Goal: Task Accomplishment & Management: Manage account settings

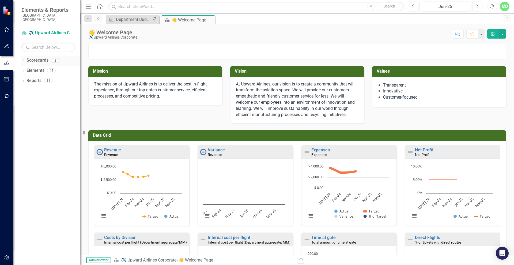
click at [38, 57] on link "Scorecards" at bounding box center [38, 60] width 22 height 6
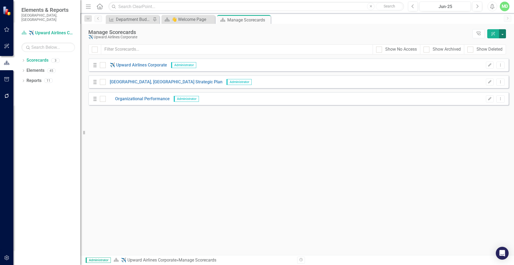
click at [502, 33] on button "button" at bounding box center [502, 33] width 7 height 9
click at [476, 52] on link "Add Add Scorecard" at bounding box center [477, 54] width 55 height 10
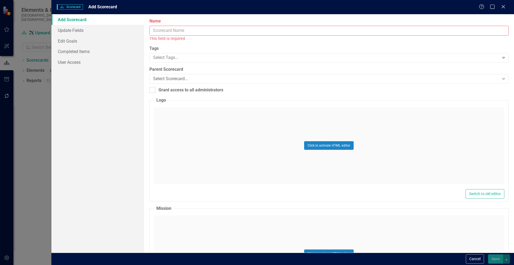
click at [508, 1] on div "Scorecard Scorecard Add Scorecard Help Maximize Close" at bounding box center [282, 7] width 463 height 14
click at [503, 8] on icon "Close" at bounding box center [503, 6] width 7 height 5
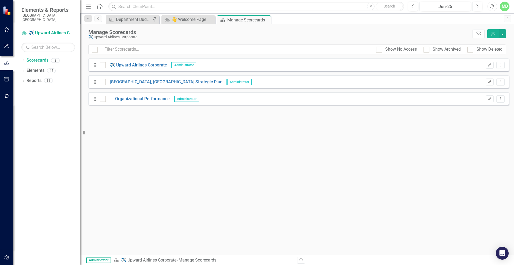
click at [490, 82] on icon "Edit" at bounding box center [490, 81] width 4 height 3
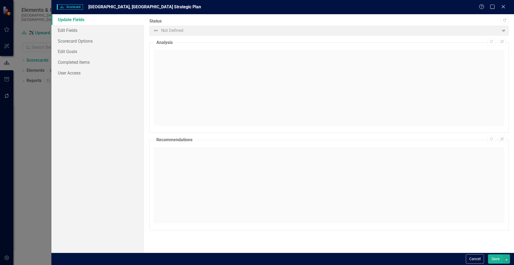
click at [67, 19] on link "Update Fields" at bounding box center [97, 19] width 93 height 11
click at [67, 28] on link "Edit Fields" at bounding box center [97, 30] width 93 height 11
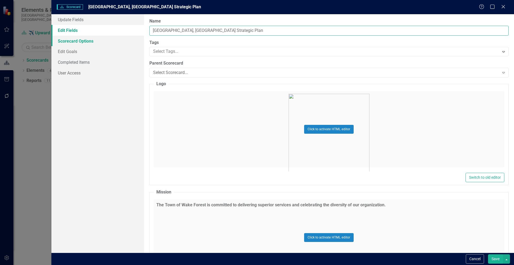
drag, startPoint x: 185, startPoint y: 30, endPoint x: 141, endPoint y: 36, distance: 44.4
click at [141, 36] on div "Update Fields Edit Fields Scorecard Options Edit Goals Completed Items User Acc…" at bounding box center [282, 133] width 463 height 238
type input "TOWF Strategic Plan"
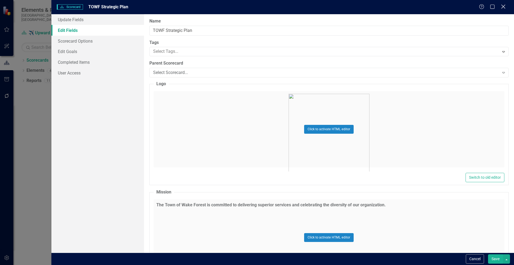
click at [503, 5] on icon "Close" at bounding box center [503, 6] width 7 height 5
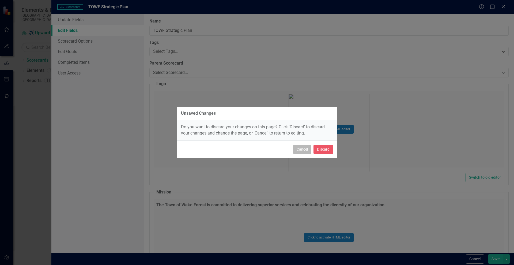
click at [302, 150] on button "Cancel" at bounding box center [302, 149] width 18 height 9
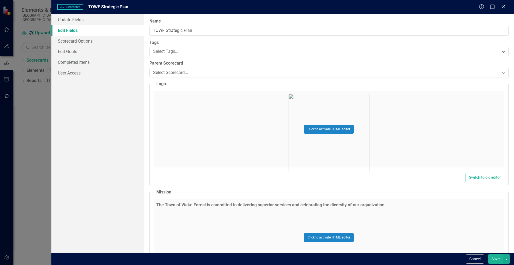
click at [495, 257] on button "Save" at bounding box center [495, 258] width 15 height 9
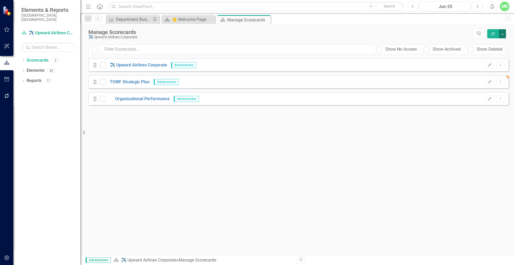
click at [504, 31] on button "button" at bounding box center [502, 33] width 7 height 9
click at [474, 54] on link "Add Add Scorecard" at bounding box center [477, 54] width 55 height 10
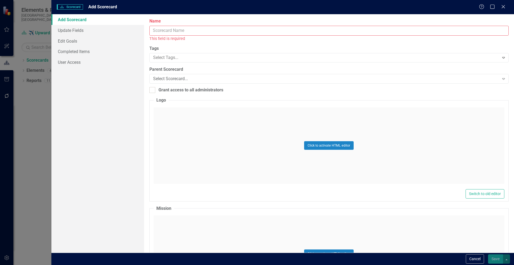
click at [182, 32] on input "Name" at bounding box center [328, 31] width 359 height 10
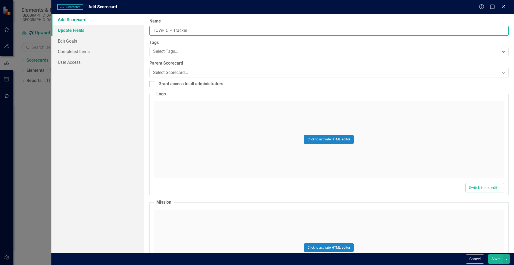
type input "TOWF CIP Tracker"
click at [72, 32] on link "Update Fields" at bounding box center [97, 30] width 93 height 11
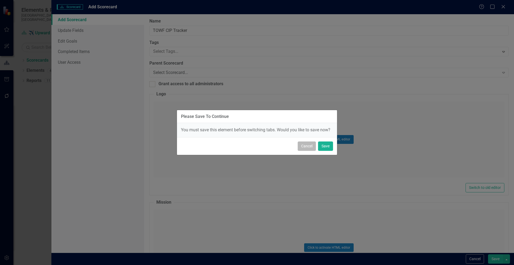
click at [305, 146] on button "Cancel" at bounding box center [307, 145] width 18 height 9
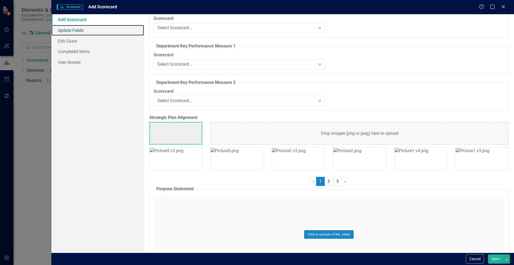
scroll to position [737, 0]
click at [335, 179] on link "3" at bounding box center [337, 180] width 9 height 9
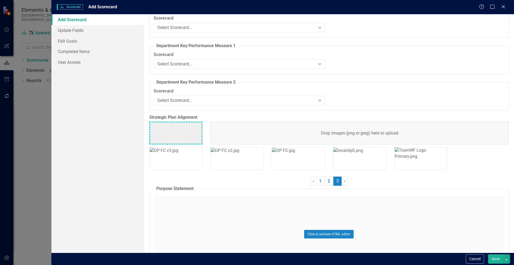
click at [415, 159] on img at bounding box center [421, 153] width 53 height 12
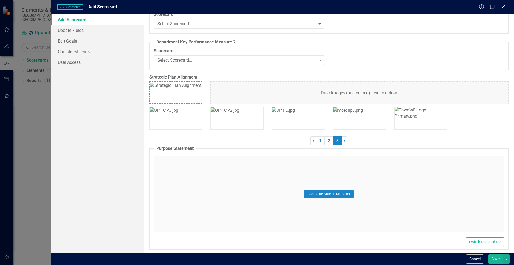
scroll to position [786, 0]
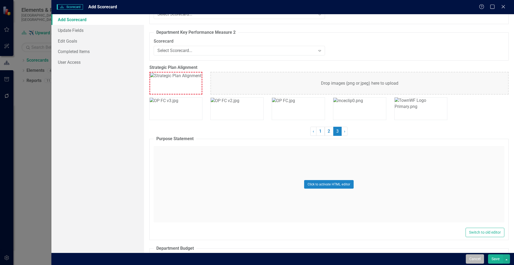
click at [476, 256] on button "Cancel" at bounding box center [475, 258] width 18 height 9
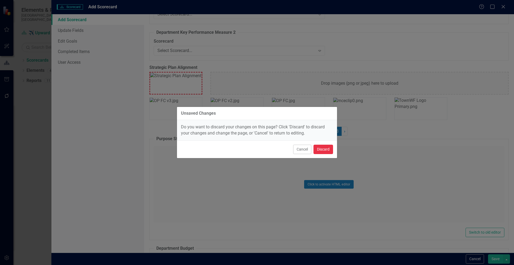
click at [323, 150] on button "Discard" at bounding box center [324, 149] width 20 height 9
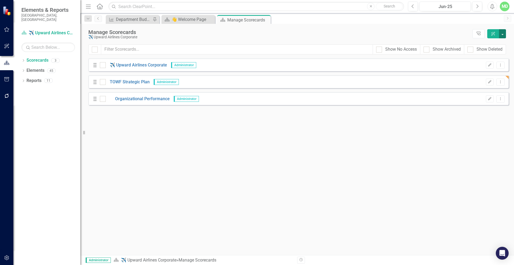
click at [502, 33] on button "button" at bounding box center [502, 33] width 7 height 9
click at [476, 53] on link "Add Add Scorecard" at bounding box center [477, 54] width 55 height 10
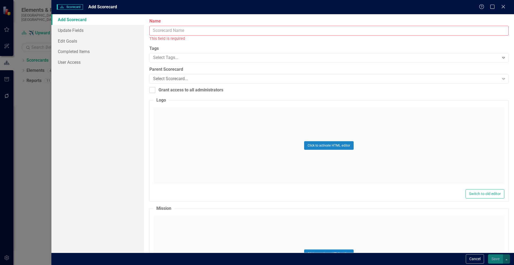
click at [191, 29] on input "Name" at bounding box center [328, 31] width 359 height 10
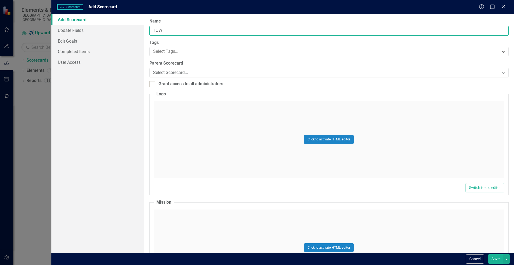
type input "TOWF CIP Tracker"
click at [328, 136] on button "Click to activate HTML editor" at bounding box center [329, 139] width 50 height 9
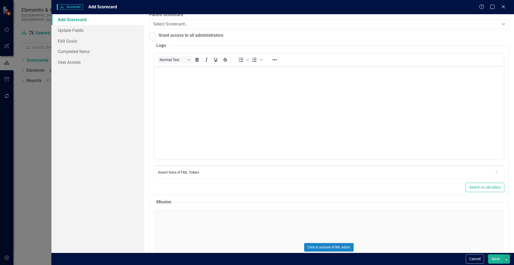
scroll to position [67, 0]
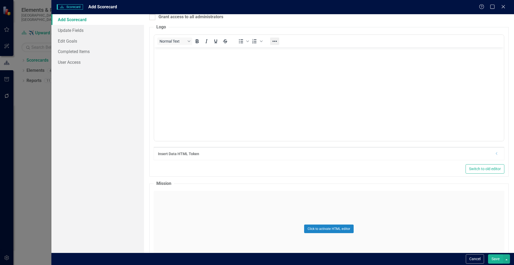
click at [275, 41] on icon "Reveal or hide additional toolbar items" at bounding box center [275, 41] width 6 height 6
click at [279, 51] on button "Insert image" at bounding box center [277, 51] width 9 height 7
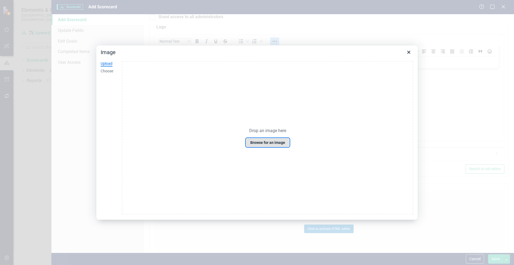
click at [266, 142] on button "Browse for an image" at bounding box center [268, 142] width 44 height 9
click at [104, 72] on div "Choose" at bounding box center [107, 71] width 13 height 5
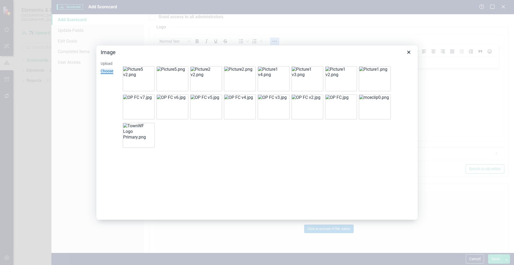
click at [133, 138] on img at bounding box center [138, 131] width 30 height 17
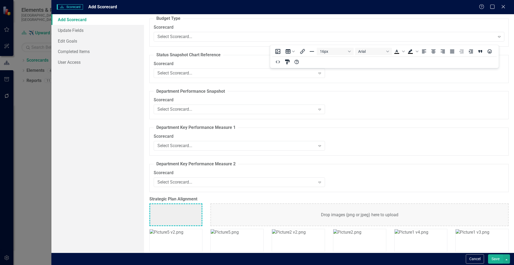
scroll to position [670, 0]
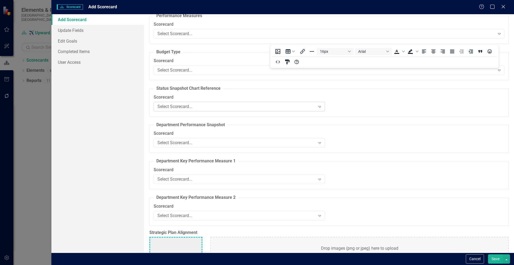
click at [318, 106] on icon "Expand" at bounding box center [319, 106] width 5 height 4
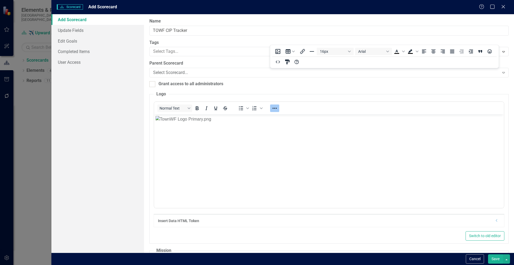
scroll to position [0, 0]
click at [75, 26] on link "Update Fields" at bounding box center [97, 30] width 93 height 11
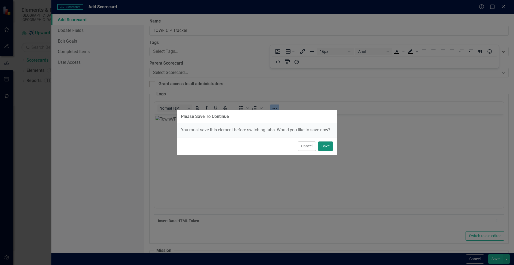
click at [322, 146] on button "Save" at bounding box center [325, 145] width 15 height 9
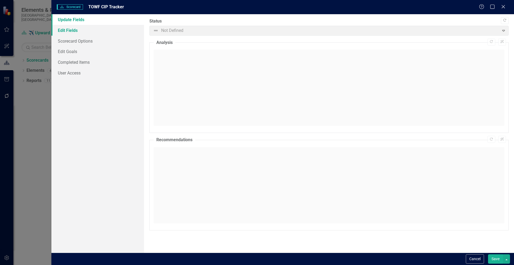
click at [69, 31] on link "Edit Fields" at bounding box center [97, 30] width 93 height 11
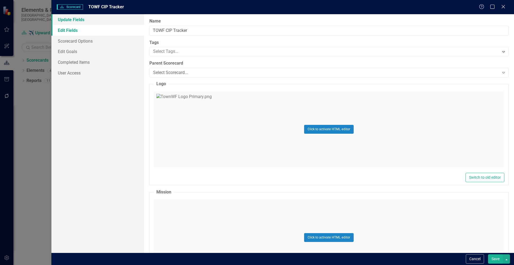
click at [71, 21] on link "Update Fields" at bounding box center [97, 19] width 93 height 11
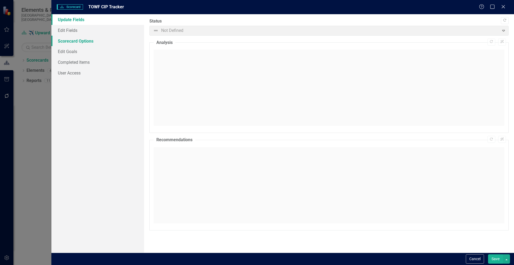
click at [67, 43] on link "Scorecard Options" at bounding box center [97, 41] width 93 height 11
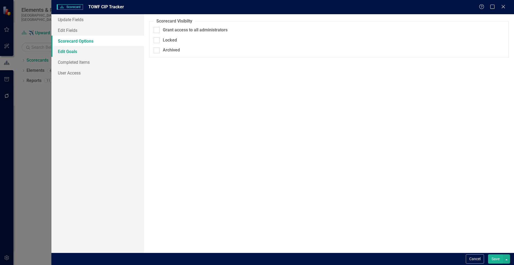
click at [65, 52] on link "Edit Goals" at bounding box center [97, 51] width 93 height 11
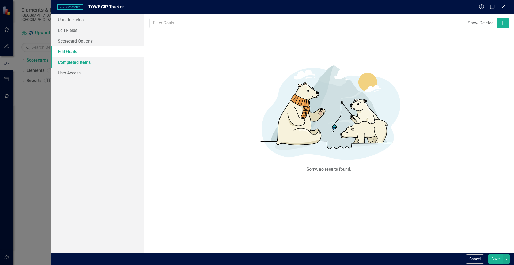
click at [65, 60] on link "Completed Items" at bounding box center [97, 62] width 93 height 11
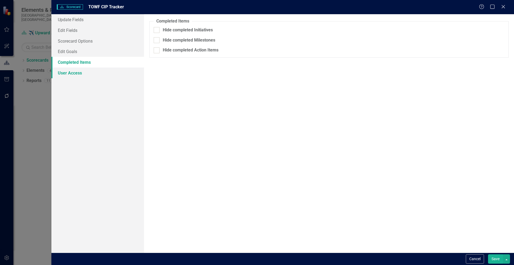
click at [63, 75] on link "User Access" at bounding box center [97, 72] width 93 height 11
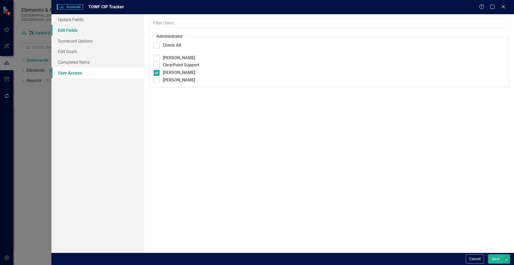
click at [65, 31] on link "Edit Fields" at bounding box center [97, 30] width 93 height 11
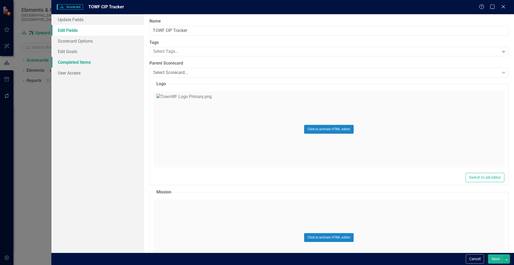
click at [65, 63] on link "Completed Items" at bounding box center [97, 62] width 93 height 11
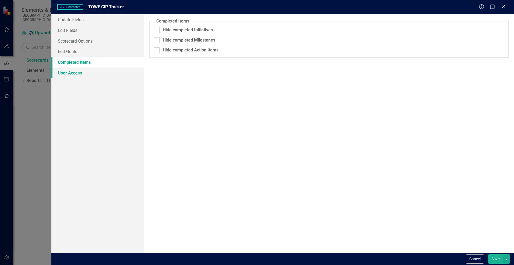
click at [65, 74] on link "User Access" at bounding box center [97, 72] width 93 height 11
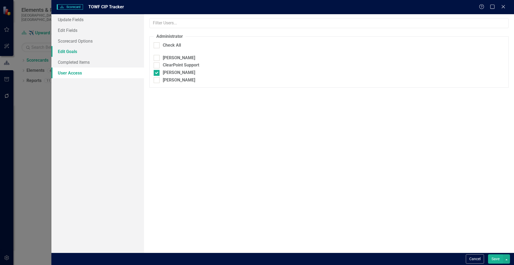
click at [64, 54] on link "Edit Goals" at bounding box center [97, 51] width 93 height 11
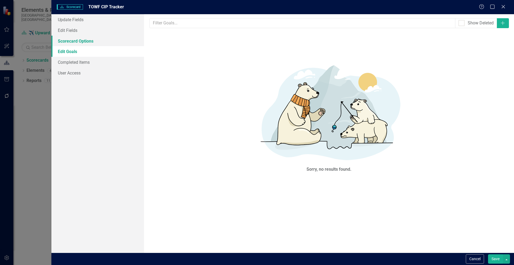
click at [64, 36] on link "Scorecard Options" at bounding box center [97, 41] width 93 height 11
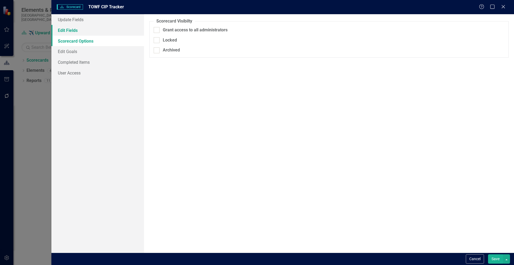
click at [62, 31] on link "Edit Fields" at bounding box center [97, 30] width 93 height 11
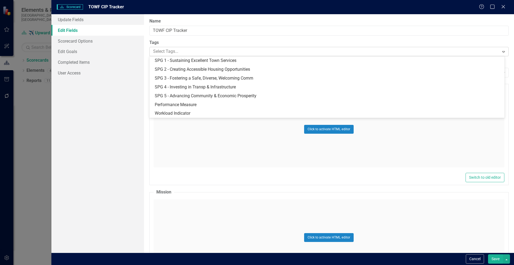
click at [212, 49] on div at bounding box center [325, 51] width 348 height 7
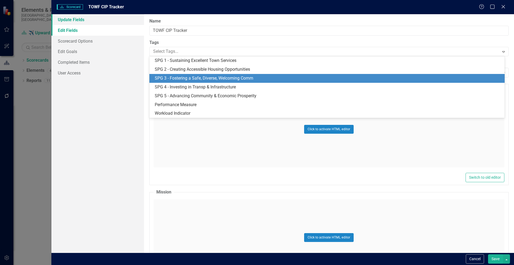
click at [76, 17] on link "Update Fields" at bounding box center [97, 19] width 93 height 11
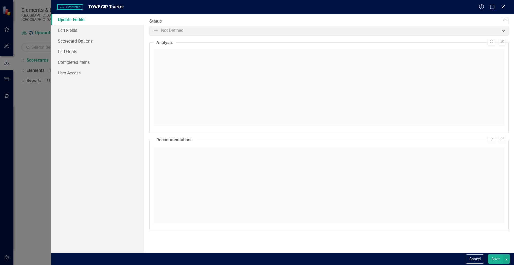
drag, startPoint x: 492, startPoint y: 260, endPoint x: 490, endPoint y: 259, distance: 2.8
click at [492, 260] on button "Save" at bounding box center [495, 258] width 15 height 9
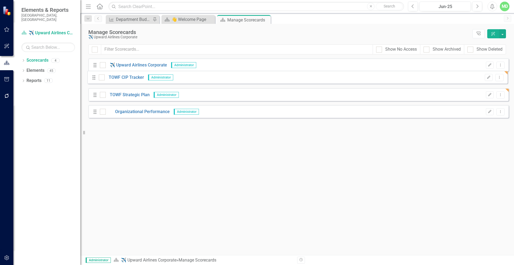
drag, startPoint x: 94, startPoint y: 117, endPoint x: 93, endPoint y: 79, distance: 37.2
click at [93, 79] on div "Drag ✈️ Upward Airlines Corporate Administrator Edit Dropdown Menu Drag TOWF St…" at bounding box center [298, 89] width 420 height 63
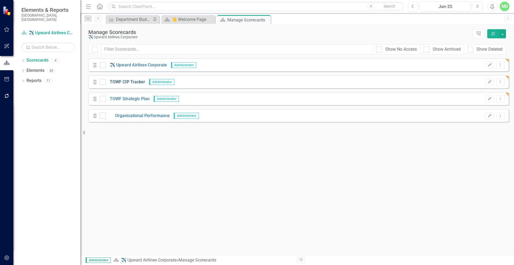
click at [129, 81] on link "TOWF CIP Tracker" at bounding box center [125, 82] width 39 height 6
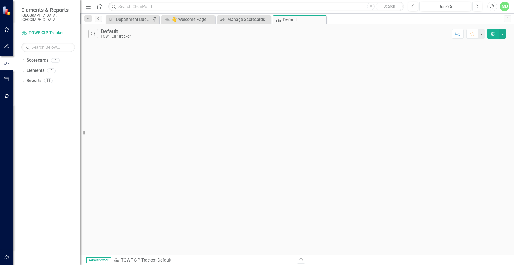
click at [490, 34] on button "Edit Report" at bounding box center [493, 33] width 12 height 9
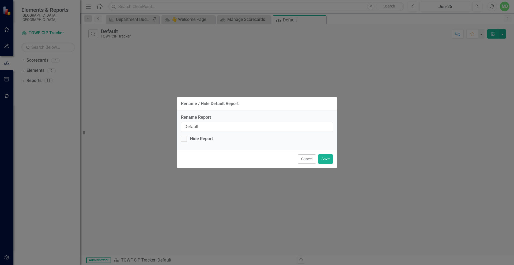
click at [307, 160] on button "Cancel" at bounding box center [307, 158] width 18 height 9
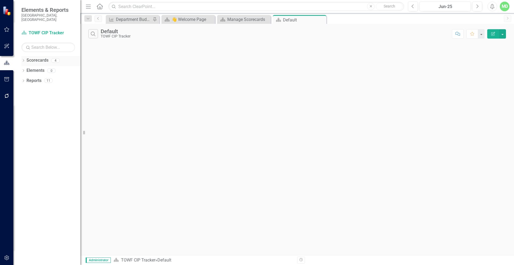
click at [46, 57] on link "Scorecards" at bounding box center [38, 60] width 22 height 6
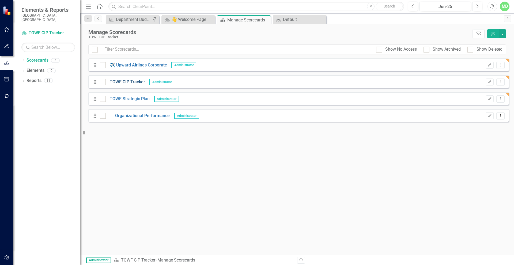
click at [120, 81] on link "TOWF CIP Tracker" at bounding box center [125, 82] width 39 height 6
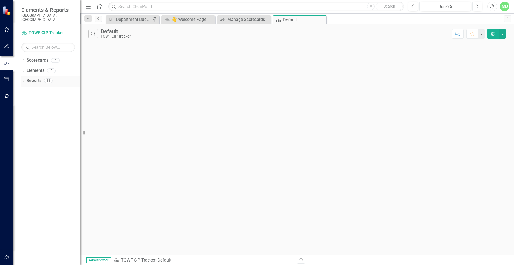
click at [33, 78] on link "Reports" at bounding box center [34, 81] width 15 height 6
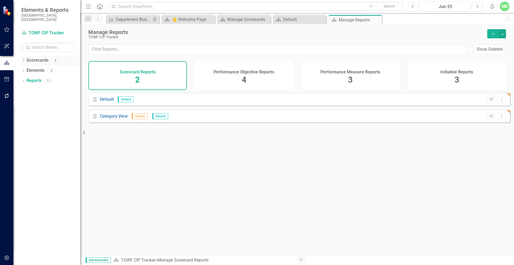
click at [31, 57] on link "Scorecards" at bounding box center [38, 60] width 22 height 6
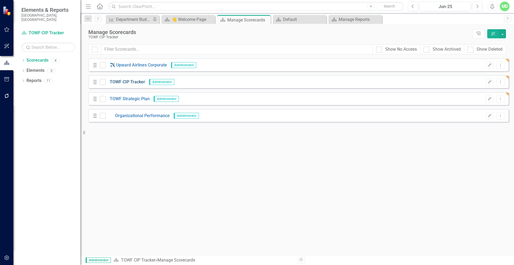
click at [123, 81] on link "TOWF CIP Tracker" at bounding box center [125, 82] width 39 height 6
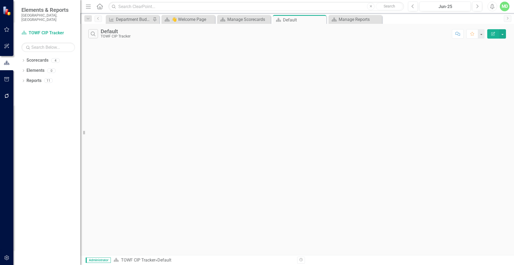
click at [493, 35] on icon "Edit Report" at bounding box center [493, 34] width 5 height 4
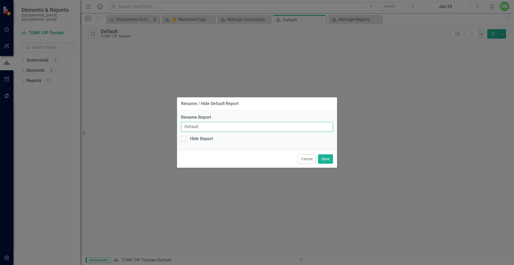
click at [199, 127] on input "Default" at bounding box center [257, 127] width 152 height 10
type input "Quarterly Tracker"
click at [329, 156] on button "Save" at bounding box center [325, 158] width 15 height 9
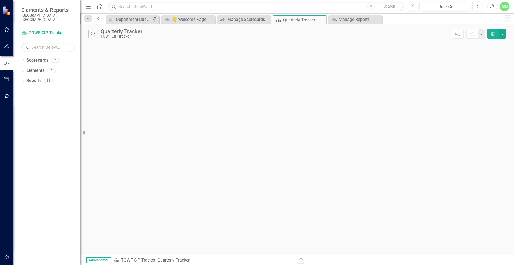
click at [491, 33] on icon "Edit Report" at bounding box center [493, 34] width 5 height 4
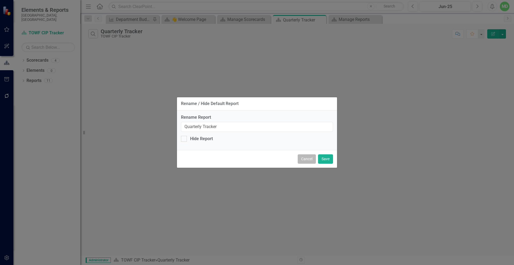
click at [310, 160] on button "Cancel" at bounding box center [307, 158] width 18 height 9
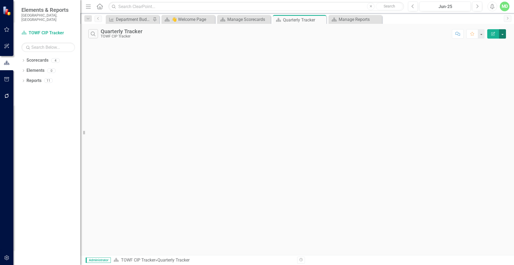
click at [502, 34] on button "button" at bounding box center [502, 33] width 7 height 9
click at [488, 44] on link "Edit Report Edit Report" at bounding box center [485, 44] width 42 height 10
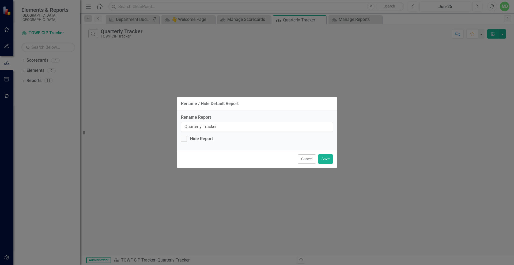
click at [307, 158] on button "Cancel" at bounding box center [307, 158] width 18 height 9
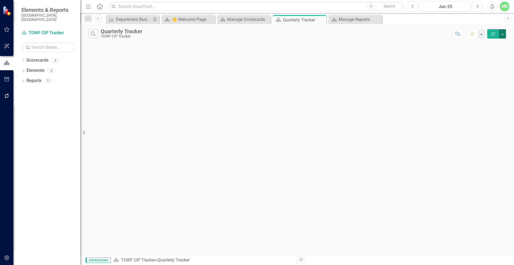
click at [503, 35] on button "button" at bounding box center [502, 33] width 7 height 9
click at [429, 43] on div "Search Quarterly Tracker TOWF CIP Tracker Comment Favorite Edit Report" at bounding box center [297, 139] width 434 height 231
click at [115, 33] on div "Quarterly Tracker" at bounding box center [122, 31] width 42 height 6
click at [348, 19] on div "Manage Reports" at bounding box center [356, 19] width 35 height 7
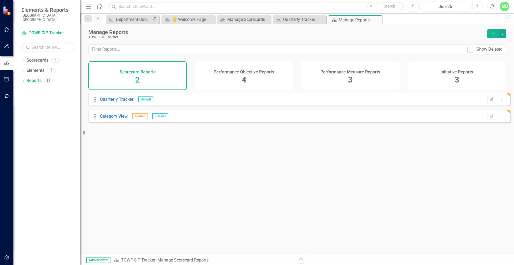
click at [238, 81] on div "Performance Objective Reports 4" at bounding box center [244, 75] width 99 height 29
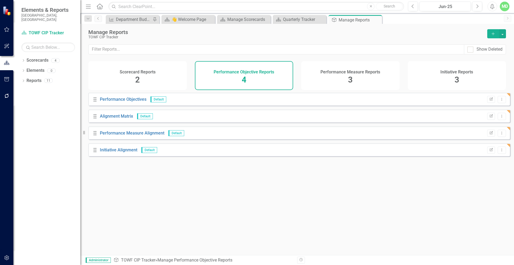
click at [354, 68] on div "Performance Measure Reports" at bounding box center [351, 71] width 60 height 6
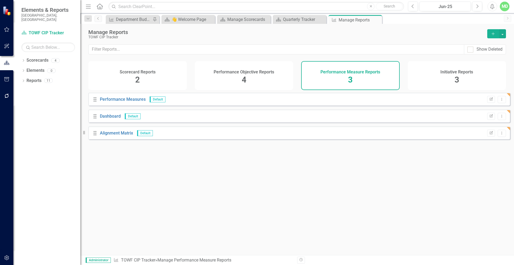
click at [453, 73] on h4 "Initiative Reports" at bounding box center [457, 72] width 33 height 5
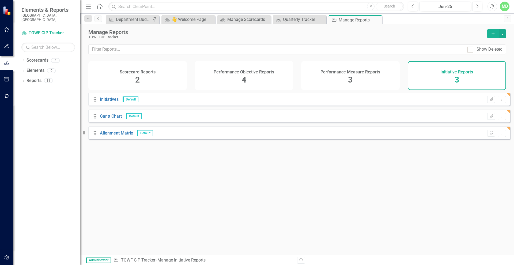
click at [123, 76] on div "Scorecard Reports 2" at bounding box center [137, 75] width 99 height 29
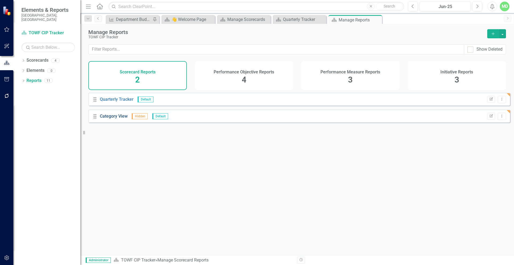
click at [111, 119] on link "Category View" at bounding box center [114, 116] width 28 height 5
click at [489, 101] on icon "Edit Report" at bounding box center [491, 99] width 4 height 3
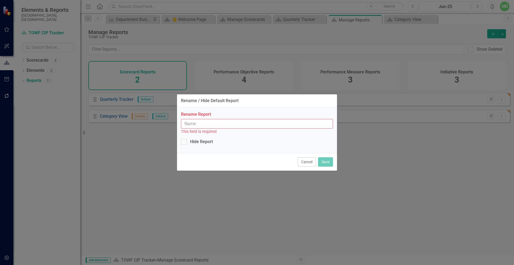
type input "Quarterly Tracker"
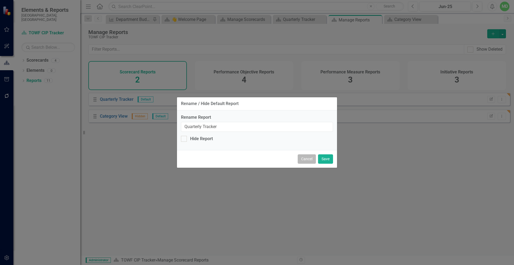
click at [307, 159] on button "Cancel" at bounding box center [307, 158] width 18 height 9
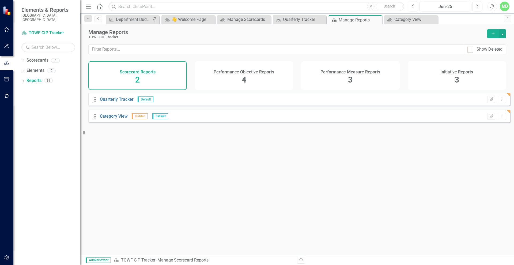
click at [235, 76] on div "Performance Objective Reports 4" at bounding box center [244, 75] width 99 height 29
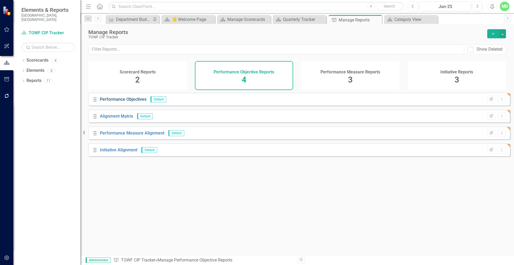
click at [125, 102] on link "Performance Objectives" at bounding box center [123, 99] width 47 height 5
click at [140, 83] on div "Scorecard Reports 2" at bounding box center [137, 75] width 99 height 29
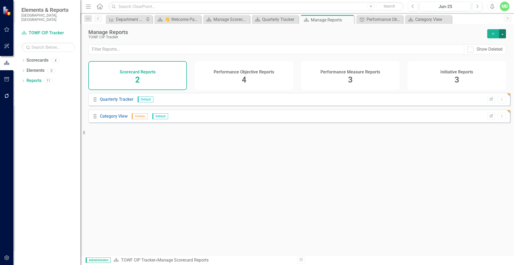
drag, startPoint x: 503, startPoint y: 32, endPoint x: 504, endPoint y: 29, distance: 3.2
click at [503, 31] on button "button" at bounding box center [502, 33] width 7 height 9
click at [33, 58] on link "Scorecards" at bounding box center [38, 60] width 22 height 6
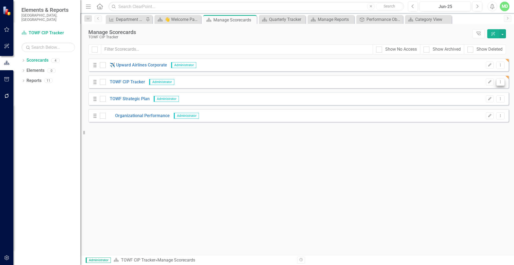
click at [502, 80] on icon "Dropdown Menu" at bounding box center [500, 81] width 5 height 3
click at [162, 160] on div "Looks like you don't have any Scorecards set up yet. Why don't you add a Scorec…" at bounding box center [298, 156] width 420 height 197
